Goal: Information Seeking & Learning: Learn about a topic

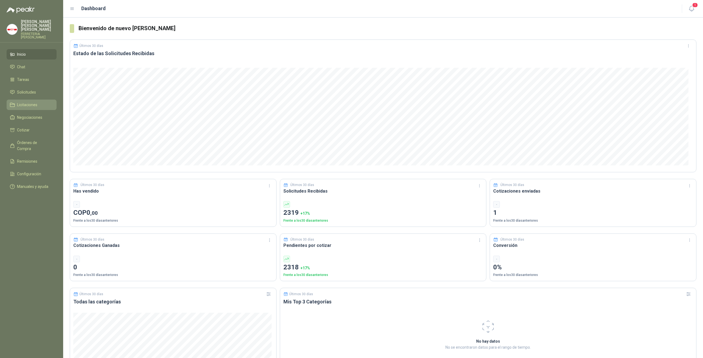
click at [38, 103] on li "Licitaciones" at bounding box center [31, 105] width 43 height 6
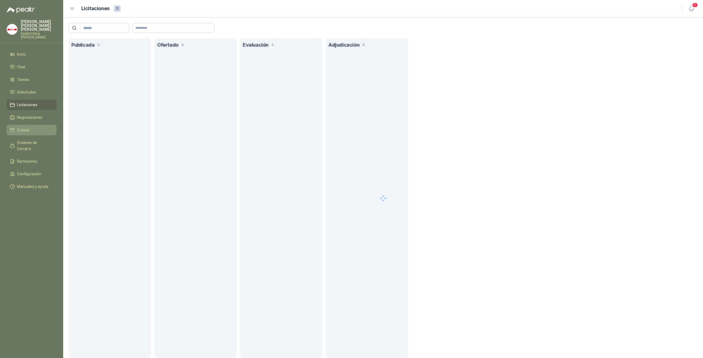
click at [37, 127] on li "Cotizar" at bounding box center [31, 130] width 43 height 6
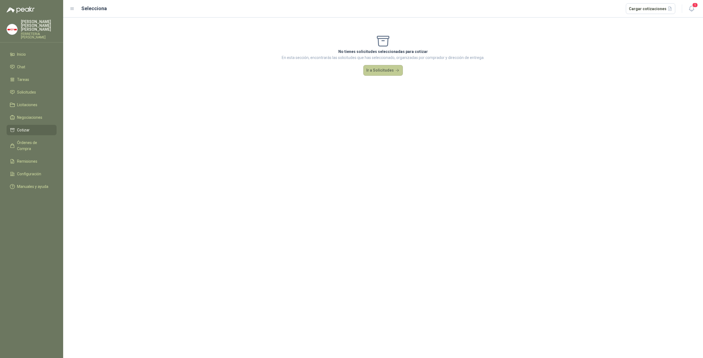
click at [350, 73] on button "Ir a Solicitudes" at bounding box center [383, 70] width 40 height 11
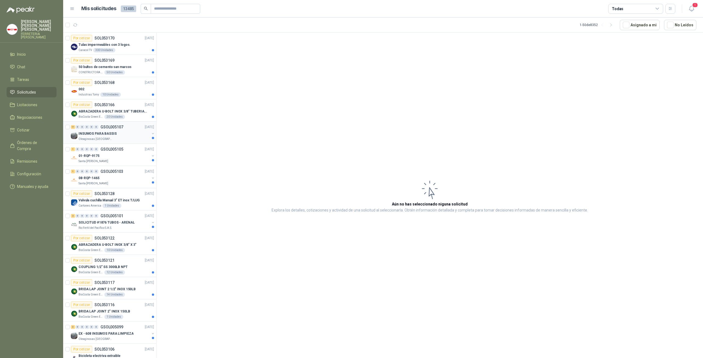
click at [116, 130] on div "INSUMOS PARA BASSIS" at bounding box center [113, 133] width 71 height 7
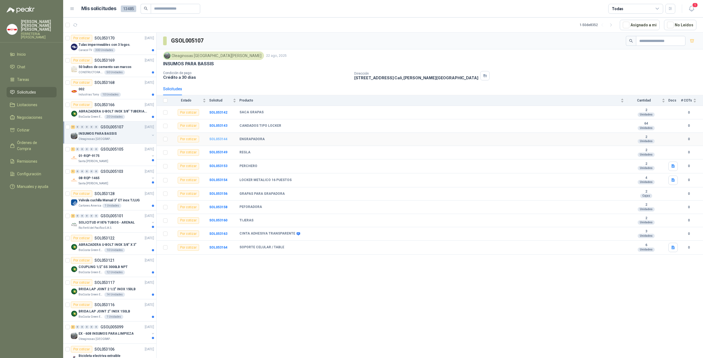
click at [215, 137] on b "SOL053144" at bounding box center [218, 139] width 18 height 4
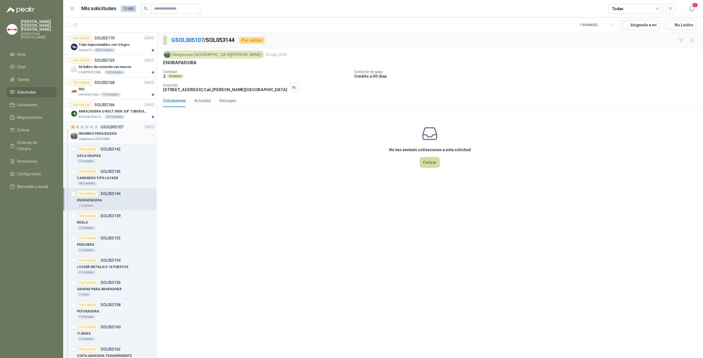
click at [105, 134] on p "INSUMOS PARA BASSIS" at bounding box center [97, 133] width 38 height 5
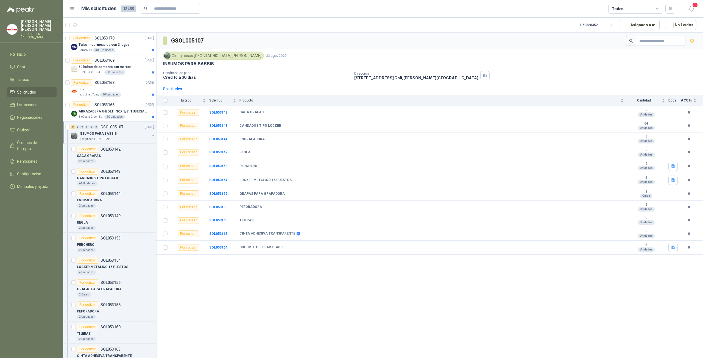
click at [151, 135] on button "button" at bounding box center [153, 135] width 4 height 4
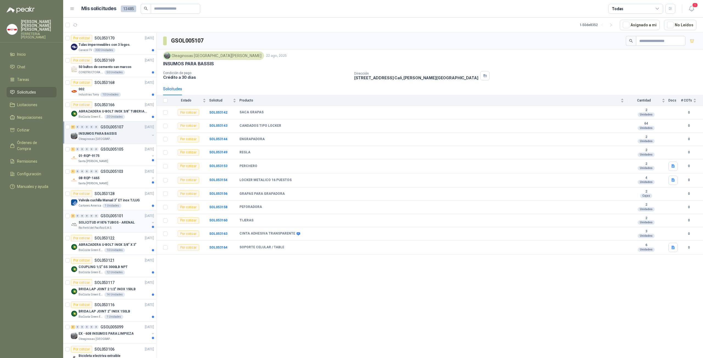
scroll to position [128, 0]
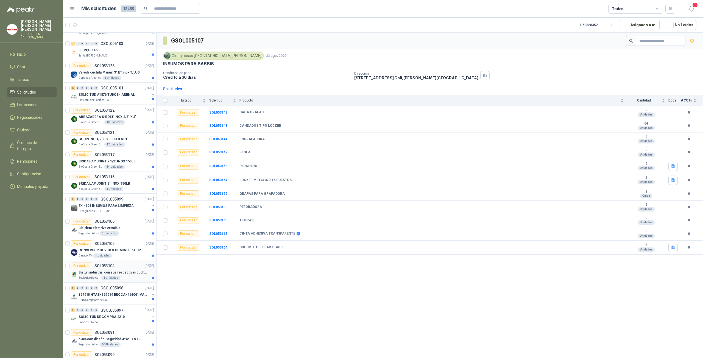
click at [121, 263] on div "Por cotizar SOL053104 [DATE]" at bounding box center [112, 266] width 83 height 7
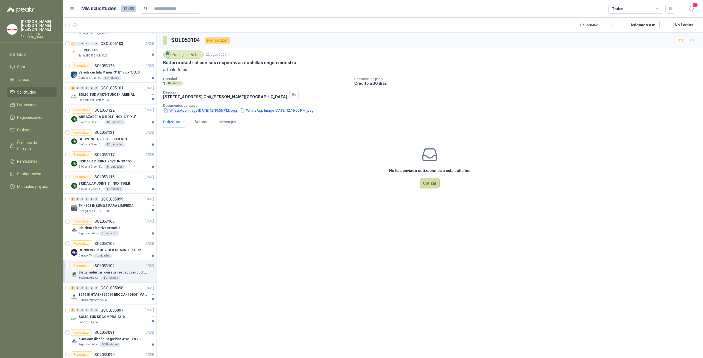
click at [189, 111] on button "WhatsApp Image [DATE] 12.19.56 PM.jpeg" at bounding box center [200, 111] width 74 height 6
click at [272, 106] on p "Documentos de apoyo" at bounding box center [431, 106] width 537 height 4
click at [272, 110] on button "WhatsApp Image [DATE] 12.19.00 PM.jpeg" at bounding box center [277, 111] width 74 height 6
click at [92, 292] on p "167918 HTAS- 167919 BROCA- 168061 VALVULA" at bounding box center [112, 294] width 68 height 5
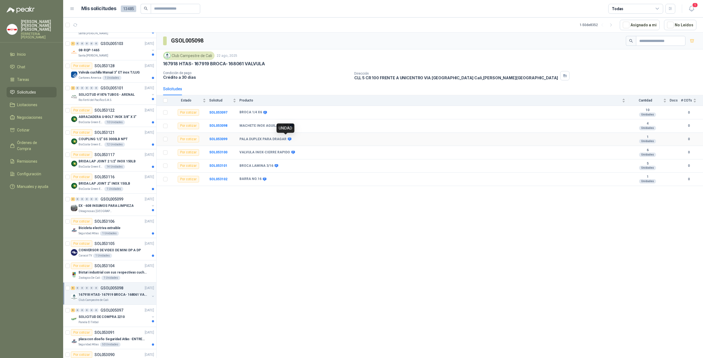
click at [288, 138] on icon at bounding box center [290, 138] width 4 height 3
click at [219, 135] on td "SOL053099" at bounding box center [224, 139] width 30 height 13
click at [220, 137] on b "SOL053099" at bounding box center [218, 139] width 18 height 4
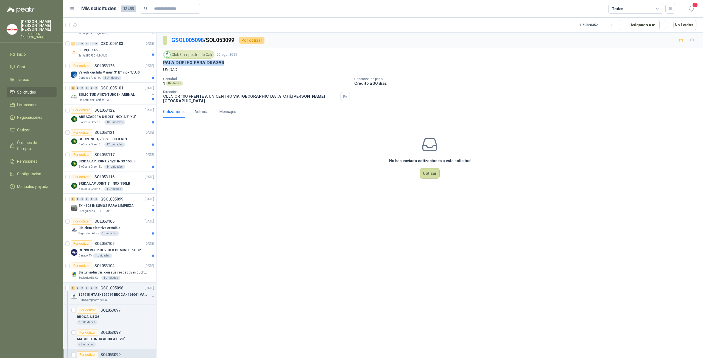
drag, startPoint x: 226, startPoint y: 60, endPoint x: 163, endPoint y: 63, distance: 63.2
click at [163, 63] on div "PALA DUPLEX PARA DRAGAR" at bounding box center [429, 63] width 533 height 6
copy p "PALA DUPLEX PARA DRAGAR"
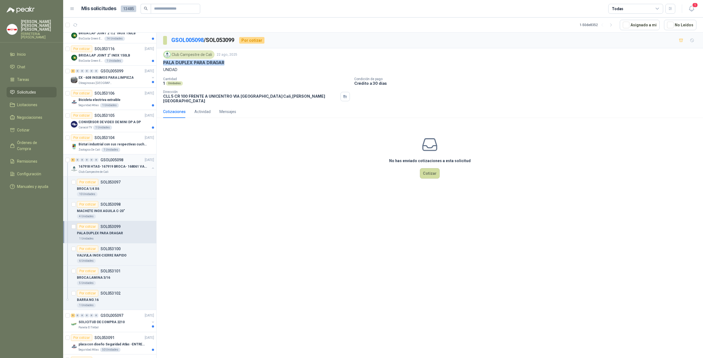
click at [151, 166] on button "button" at bounding box center [153, 168] width 4 height 4
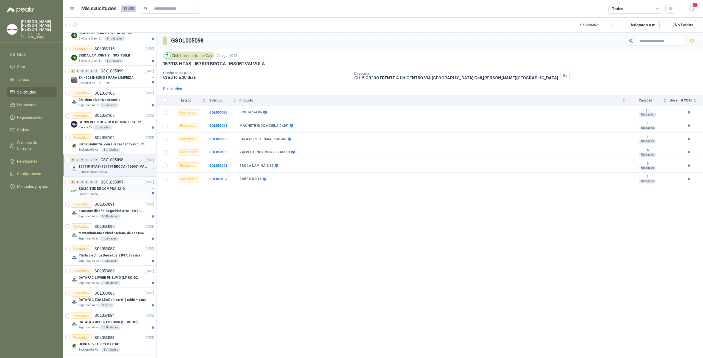
click at [124, 186] on div "SOLICITUD DE COMPRA 2210" at bounding box center [113, 189] width 71 height 7
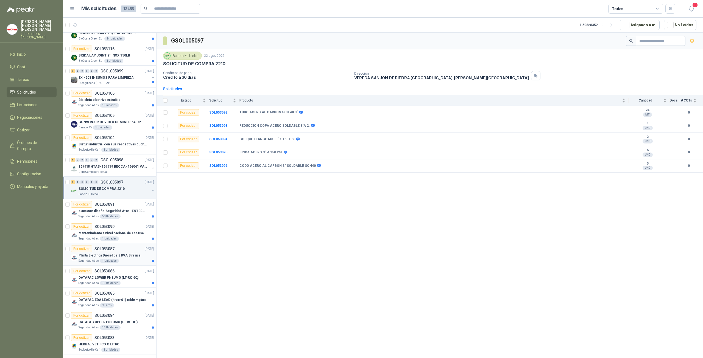
click at [132, 253] on p "Planta Eléctrica Diesel de 8 KVA Bifásica" at bounding box center [109, 255] width 62 height 5
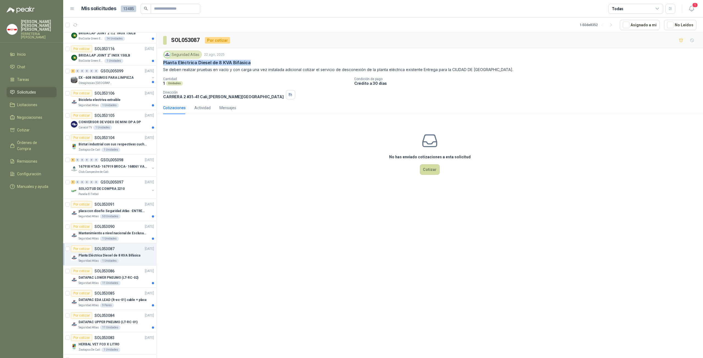
drag, startPoint x: 164, startPoint y: 62, endPoint x: 249, endPoint y: 64, distance: 85.1
click at [249, 64] on div "Planta Eléctrica Diesel de 8 KVA Bifásica" at bounding box center [429, 63] width 533 height 6
copy p "Planta Eléctrica Diesel de 8 KVA Bifásica"
